Goal: Find contact information: Find contact information

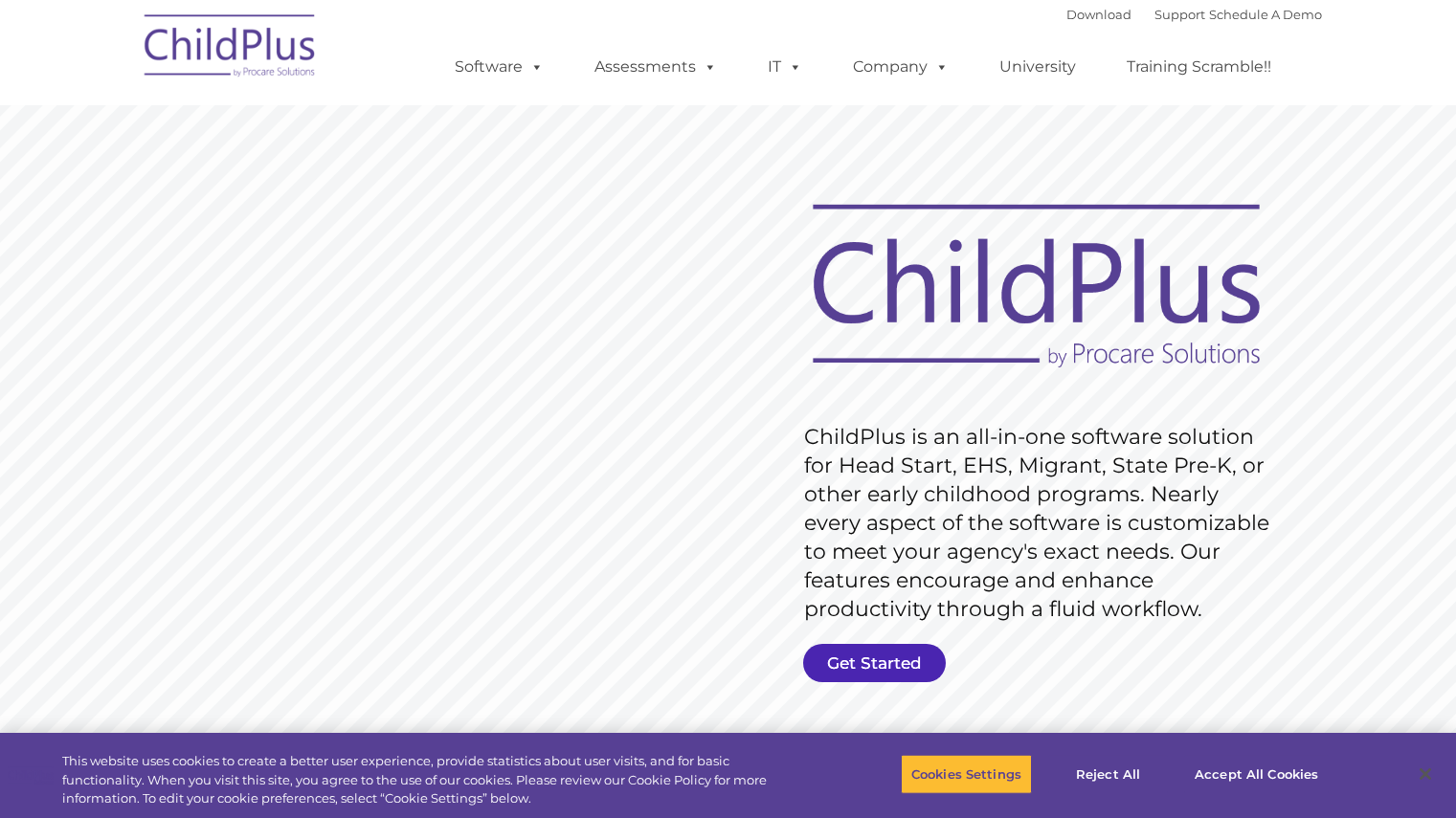
click at [861, 652] on link "Get Started" at bounding box center [874, 663] width 143 height 38
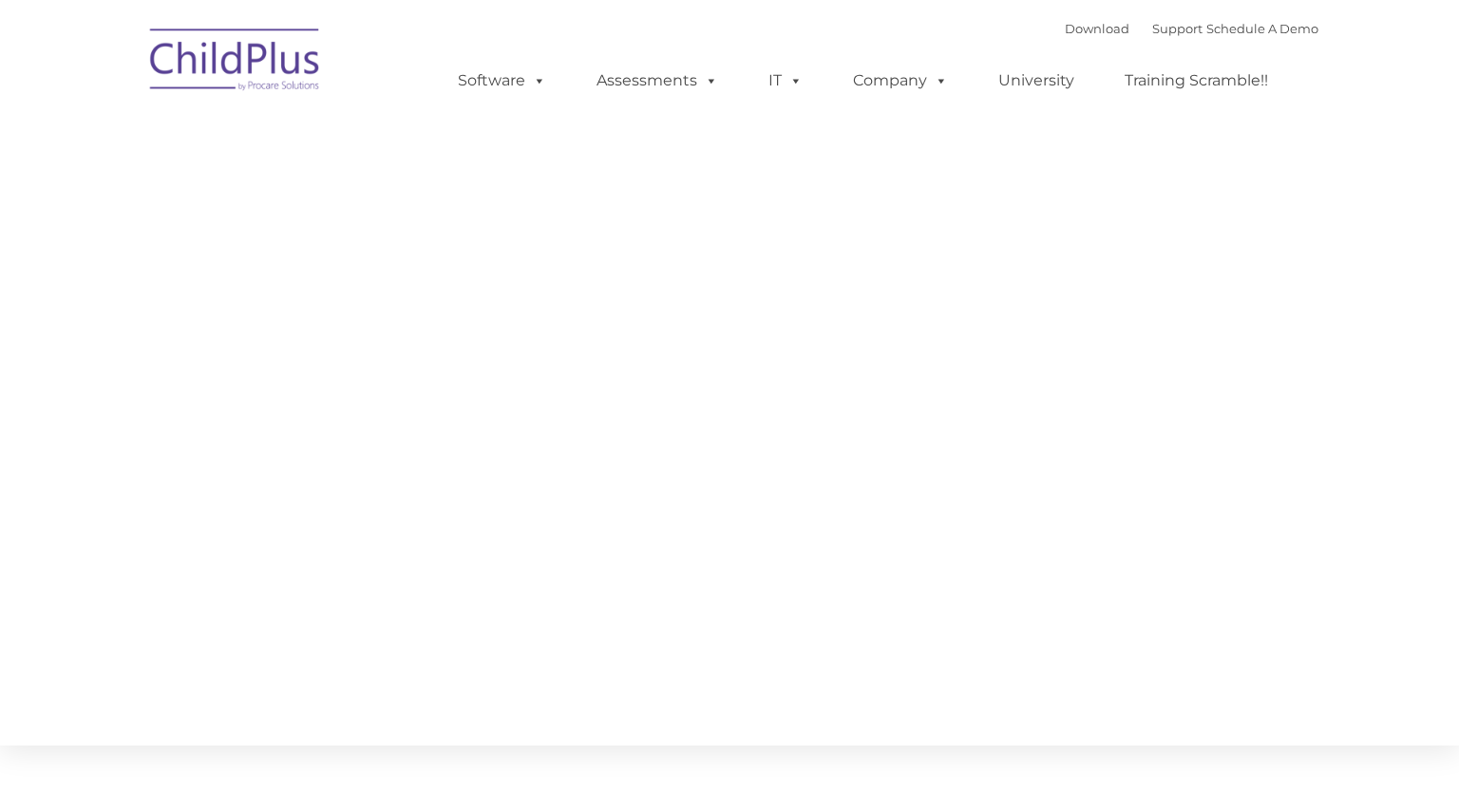
type input ""
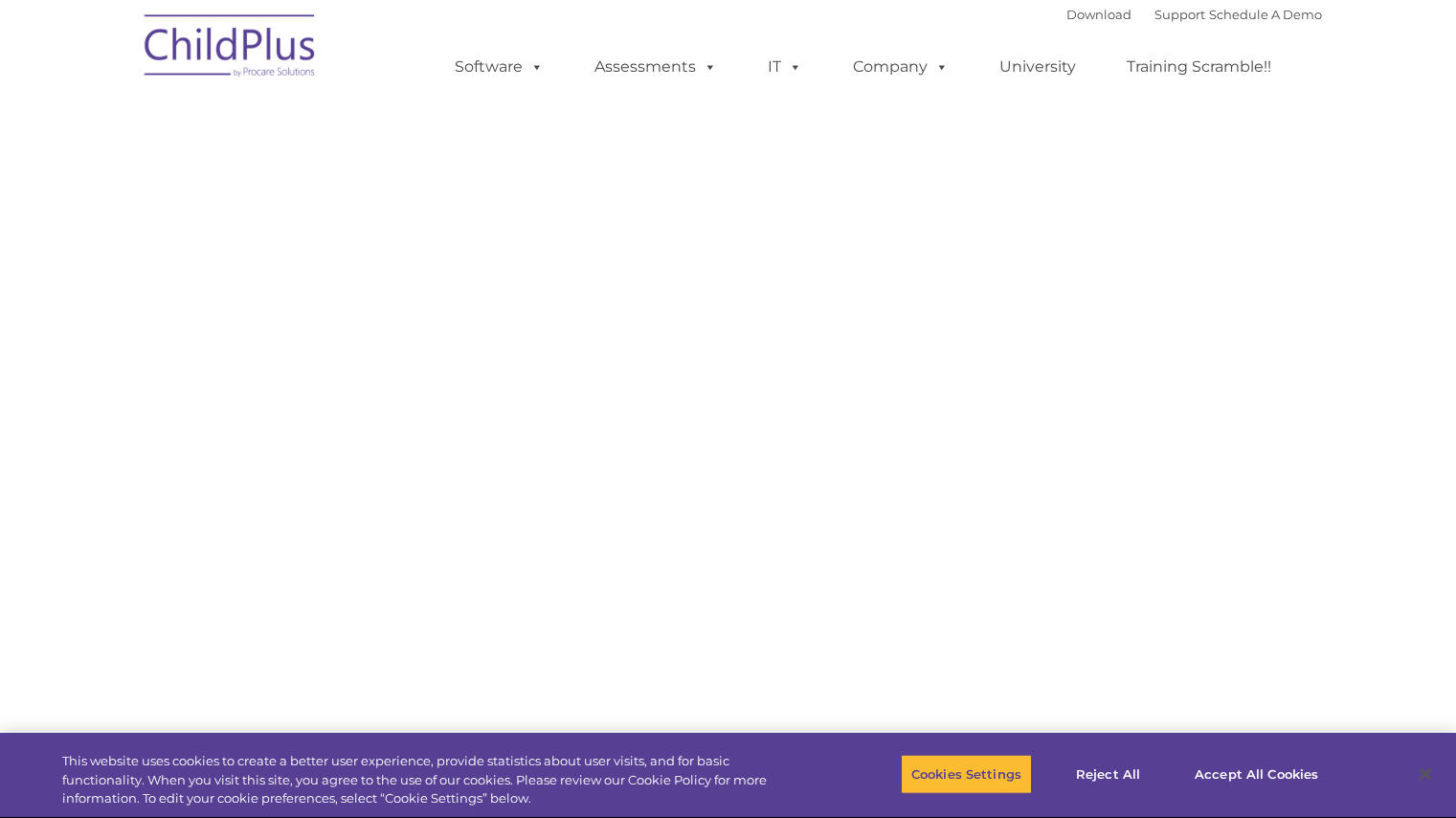
select select "MEDIUM"
